Goal: Task Accomplishment & Management: Use online tool/utility

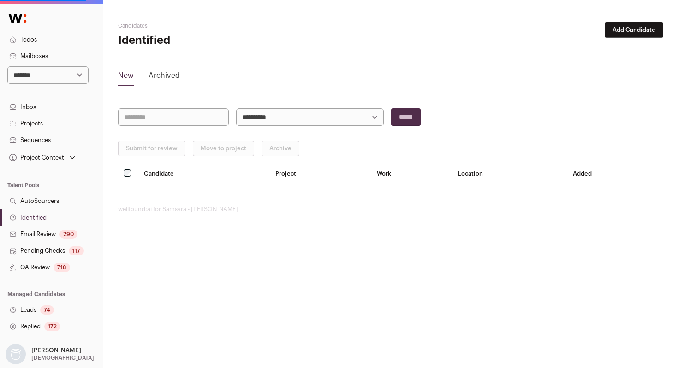
click at [47, 218] on link "Identified" at bounding box center [51, 217] width 103 height 17
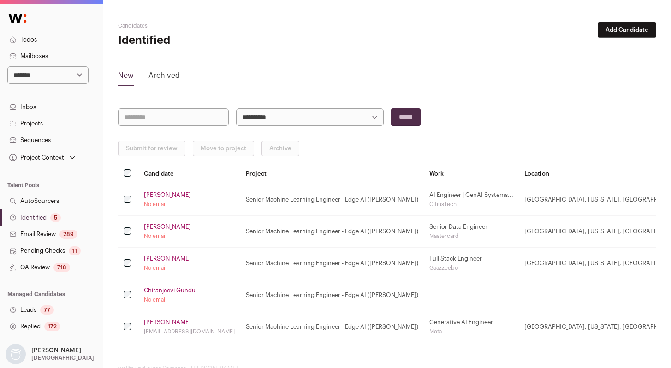
click at [47, 271] on link "QA Review 718" at bounding box center [51, 267] width 103 height 17
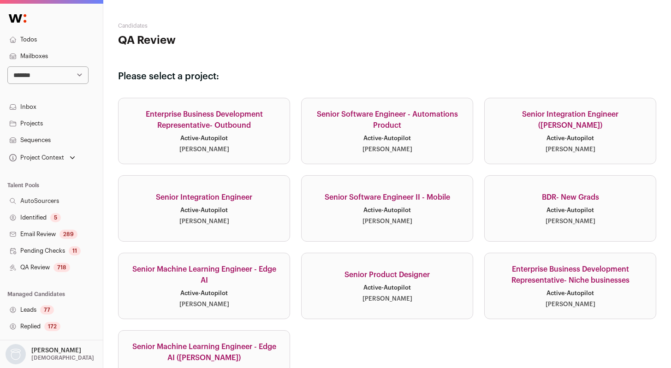
click at [230, 268] on div "Senior Machine Learning Engineer - Edge AI" at bounding box center [204, 275] width 149 height 22
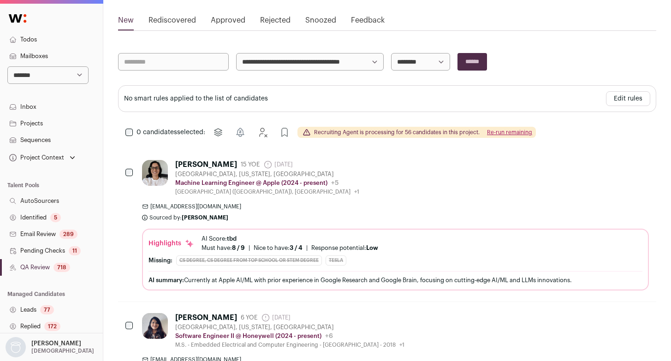
scroll to position [123, 0]
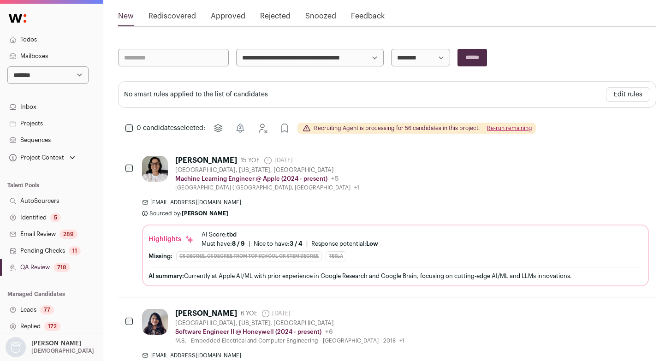
click at [61, 215] on link "Identified 5" at bounding box center [51, 217] width 103 height 17
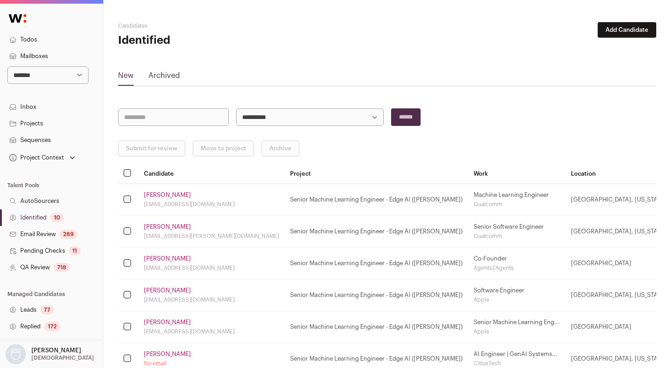
click at [47, 216] on link "Identified 10" at bounding box center [51, 217] width 103 height 17
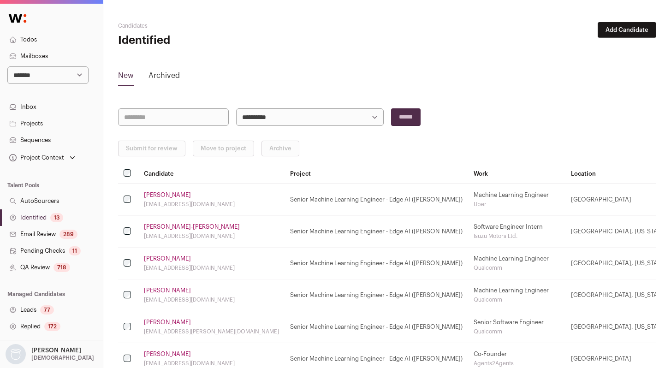
click at [43, 217] on link "Identified 13" at bounding box center [51, 217] width 103 height 17
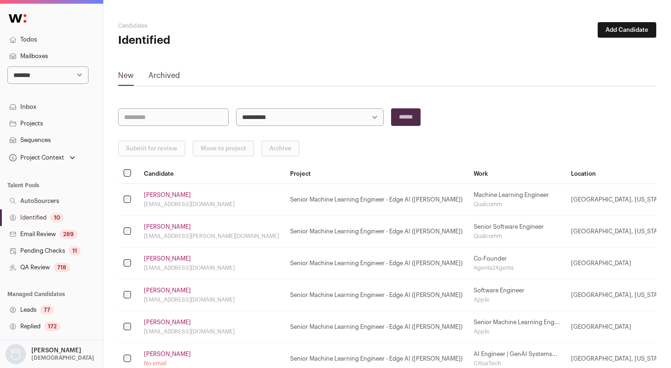
click at [43, 217] on link "Identified 10" at bounding box center [51, 217] width 103 height 17
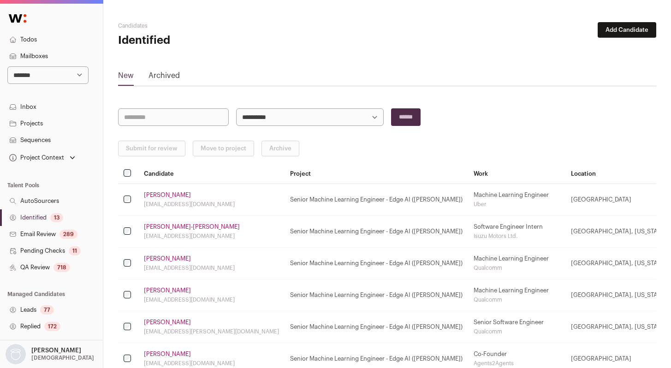
click at [45, 219] on link "Identified 13" at bounding box center [51, 217] width 103 height 17
click at [53, 217] on div "17" at bounding box center [56, 217] width 13 height 9
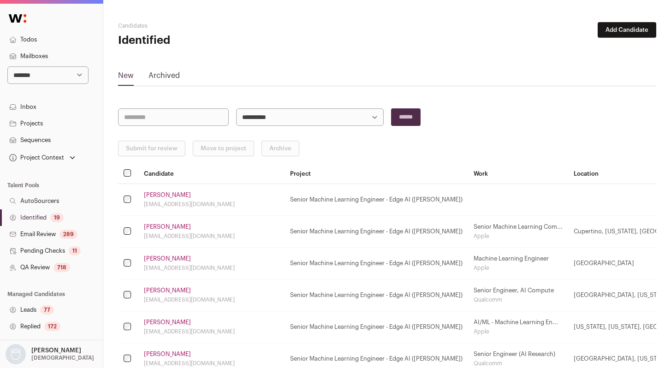
click at [36, 215] on link "Identified 19" at bounding box center [51, 217] width 103 height 17
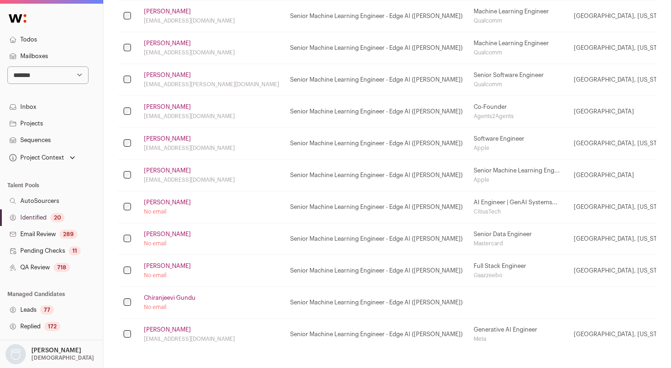
scroll to position [497, 0]
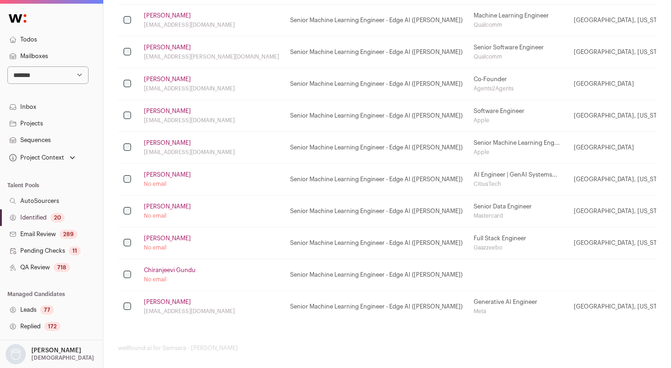
click at [162, 268] on link "Chiranjeevi Gundu" at bounding box center [170, 269] width 52 height 7
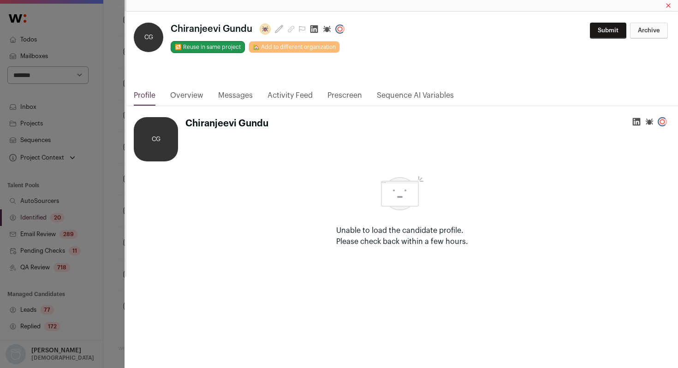
click at [317, 32] on icon "Close modal via background" at bounding box center [314, 29] width 8 height 8
click at [100, 178] on div "**********" at bounding box center [339, 184] width 678 height 368
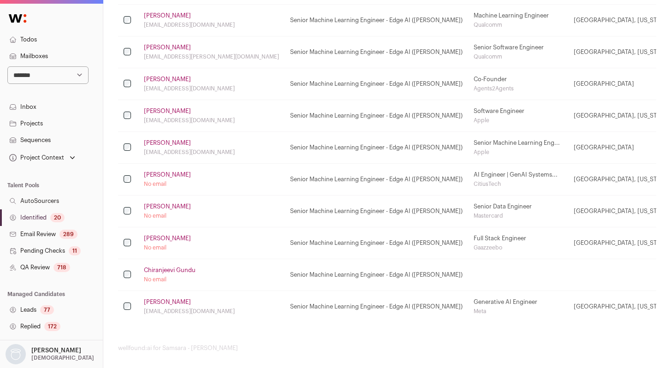
click at [164, 237] on link "[PERSON_NAME]" at bounding box center [167, 238] width 47 height 7
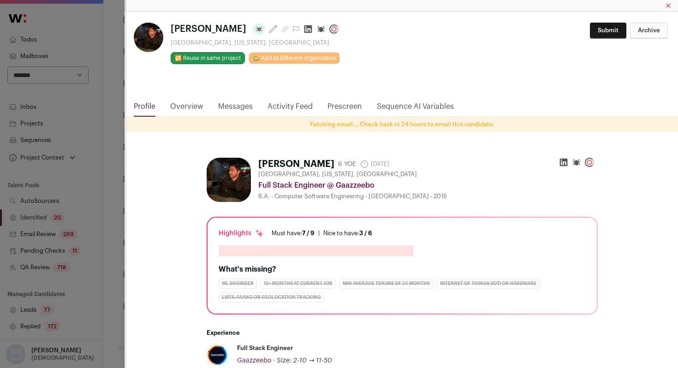
click at [304, 28] on icon "Close modal via background" at bounding box center [308, 29] width 8 height 8
click at [110, 128] on div "**********" at bounding box center [339, 184] width 678 height 368
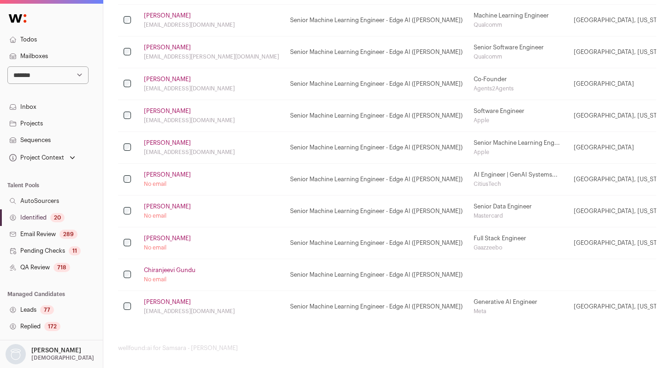
click at [165, 242] on link "[PERSON_NAME]" at bounding box center [167, 238] width 47 height 7
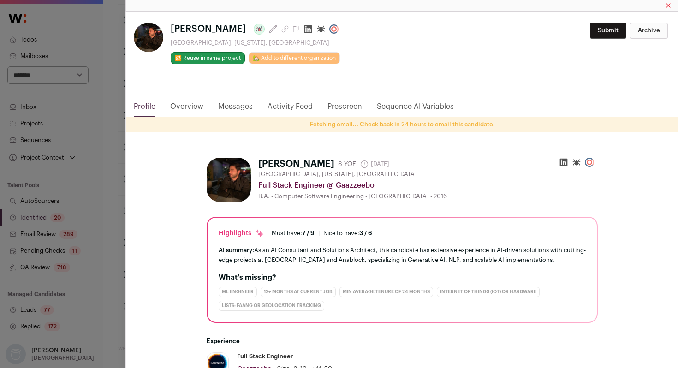
click at [109, 266] on div "**********" at bounding box center [339, 184] width 678 height 368
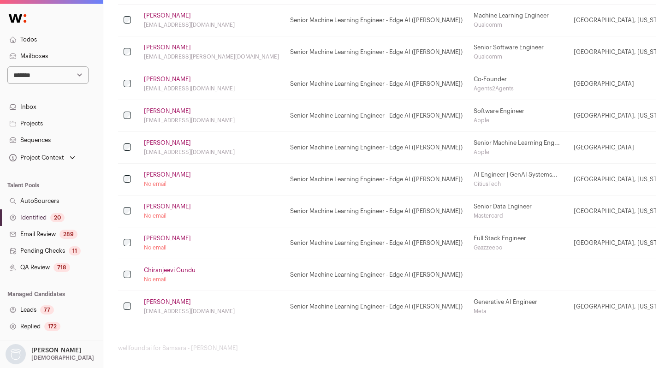
click at [154, 204] on link "[PERSON_NAME]" at bounding box center [167, 206] width 47 height 7
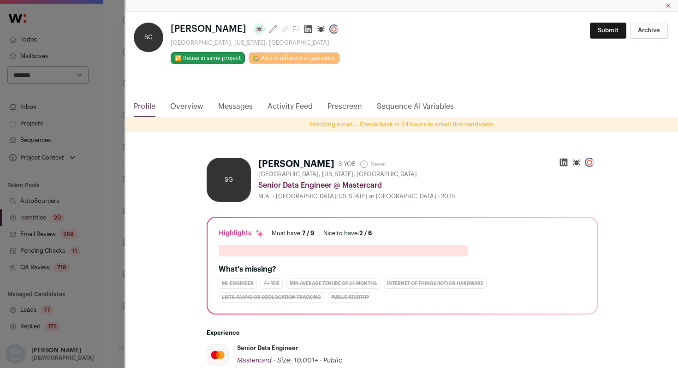
click at [303, 29] on icon "Close modal via background" at bounding box center [307, 28] width 9 height 9
click at [111, 98] on div "SG [PERSON_NAME] Last update: [DATE] [GEOGRAPHIC_DATA], [US_STATE], [GEOGRAPHIC…" at bounding box center [339, 184] width 678 height 368
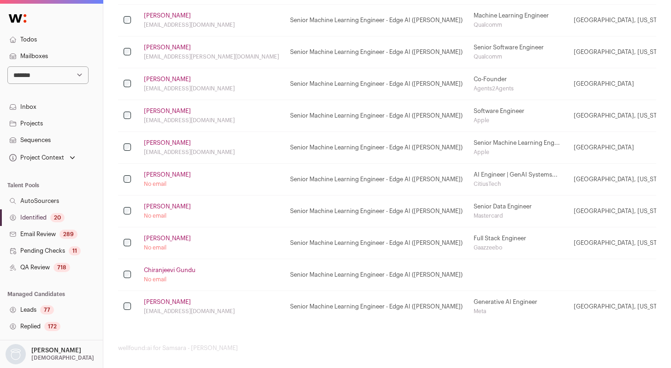
click at [177, 174] on link "[PERSON_NAME]" at bounding box center [167, 174] width 47 height 7
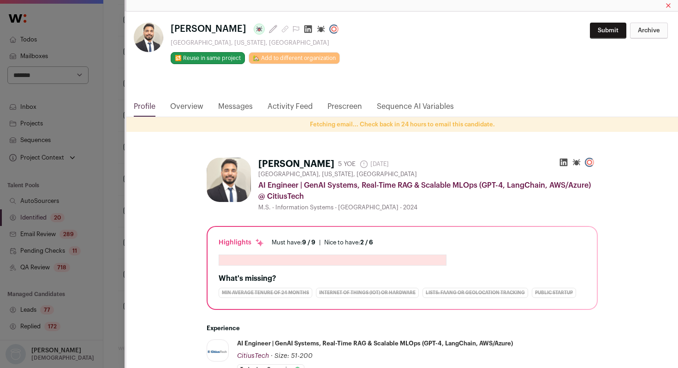
click at [305, 29] on icon "Close modal via background" at bounding box center [307, 28] width 9 height 9
click at [65, 233] on div "**********" at bounding box center [339, 184] width 678 height 368
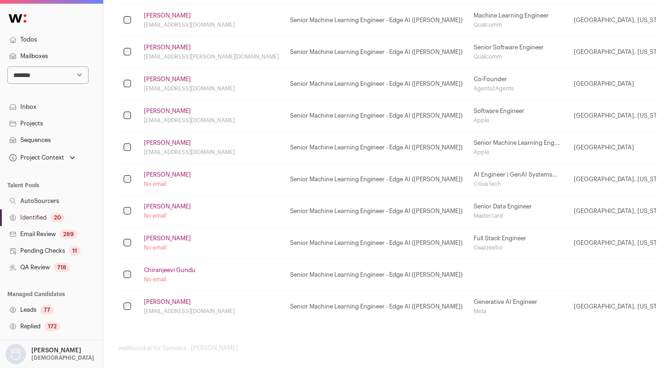
click at [43, 221] on link "Identified 20" at bounding box center [51, 217] width 103 height 17
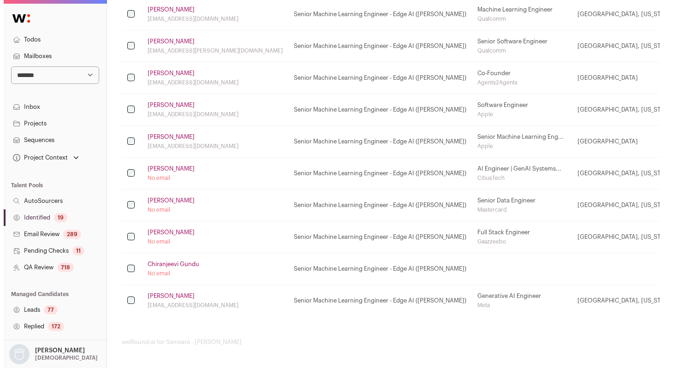
scroll to position [0, 0]
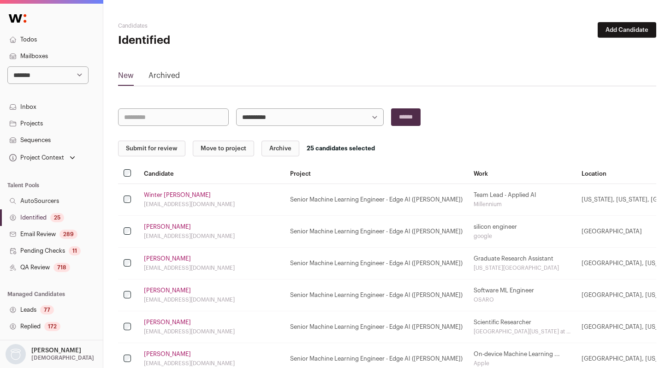
click at [137, 151] on button "Submit for review" at bounding box center [151, 149] width 67 height 16
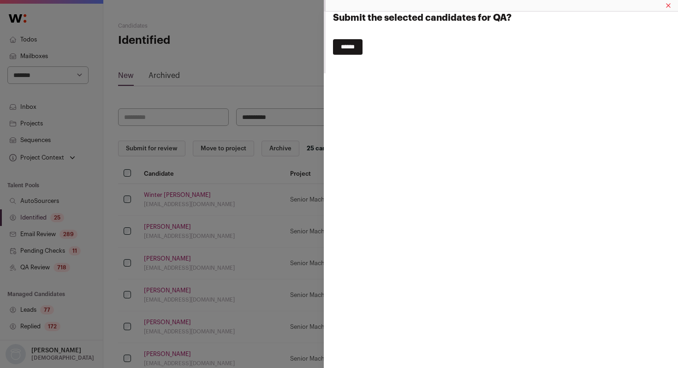
click at [360, 47] on input "******" at bounding box center [348, 47] width 30 height 16
